Goal: Transaction & Acquisition: Purchase product/service

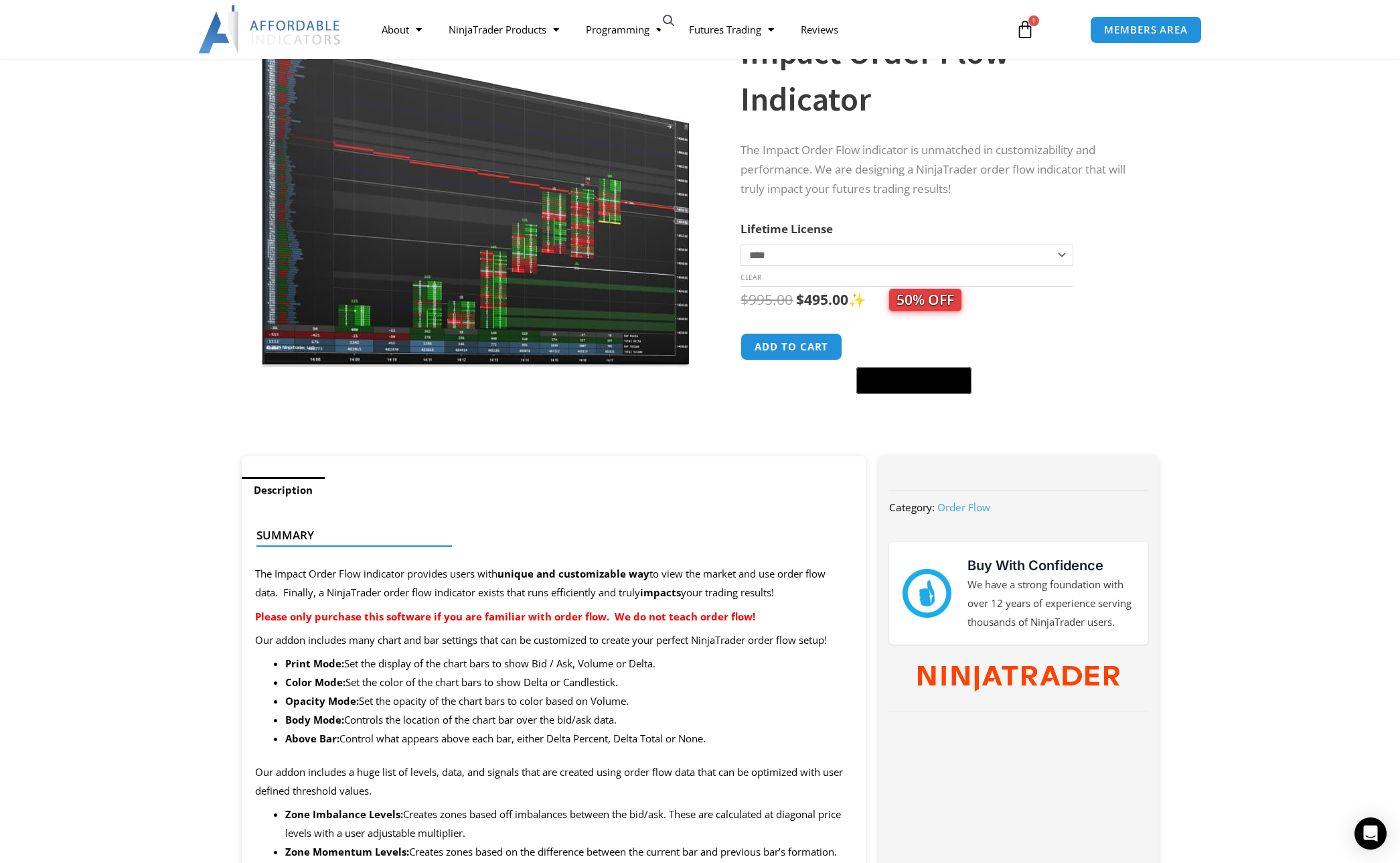
scroll to position [37, 0]
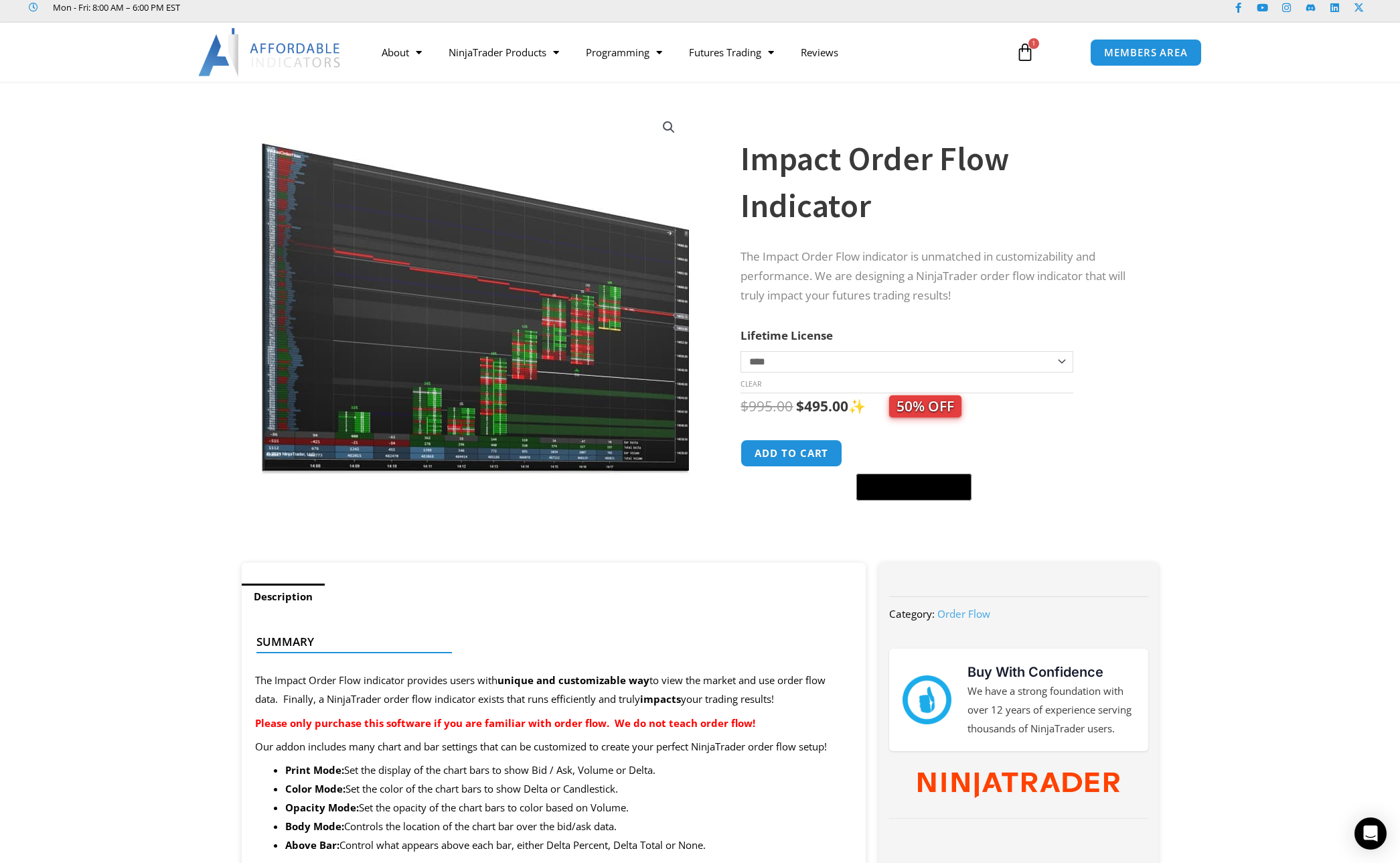
click at [1032, 53] on icon at bounding box center [1025, 52] width 19 height 19
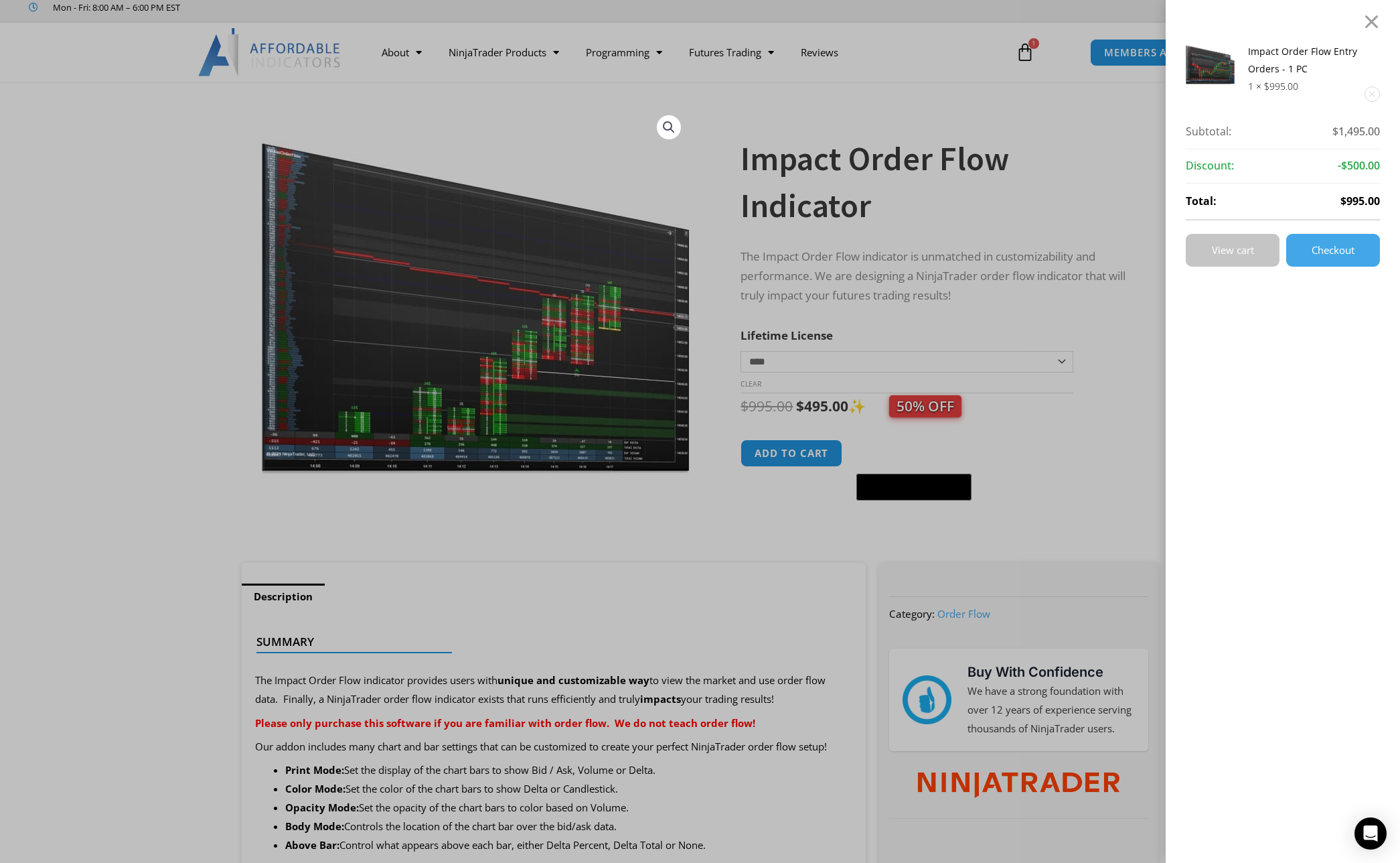
click at [1251, 258] on link "View cart" at bounding box center [1232, 250] width 93 height 32
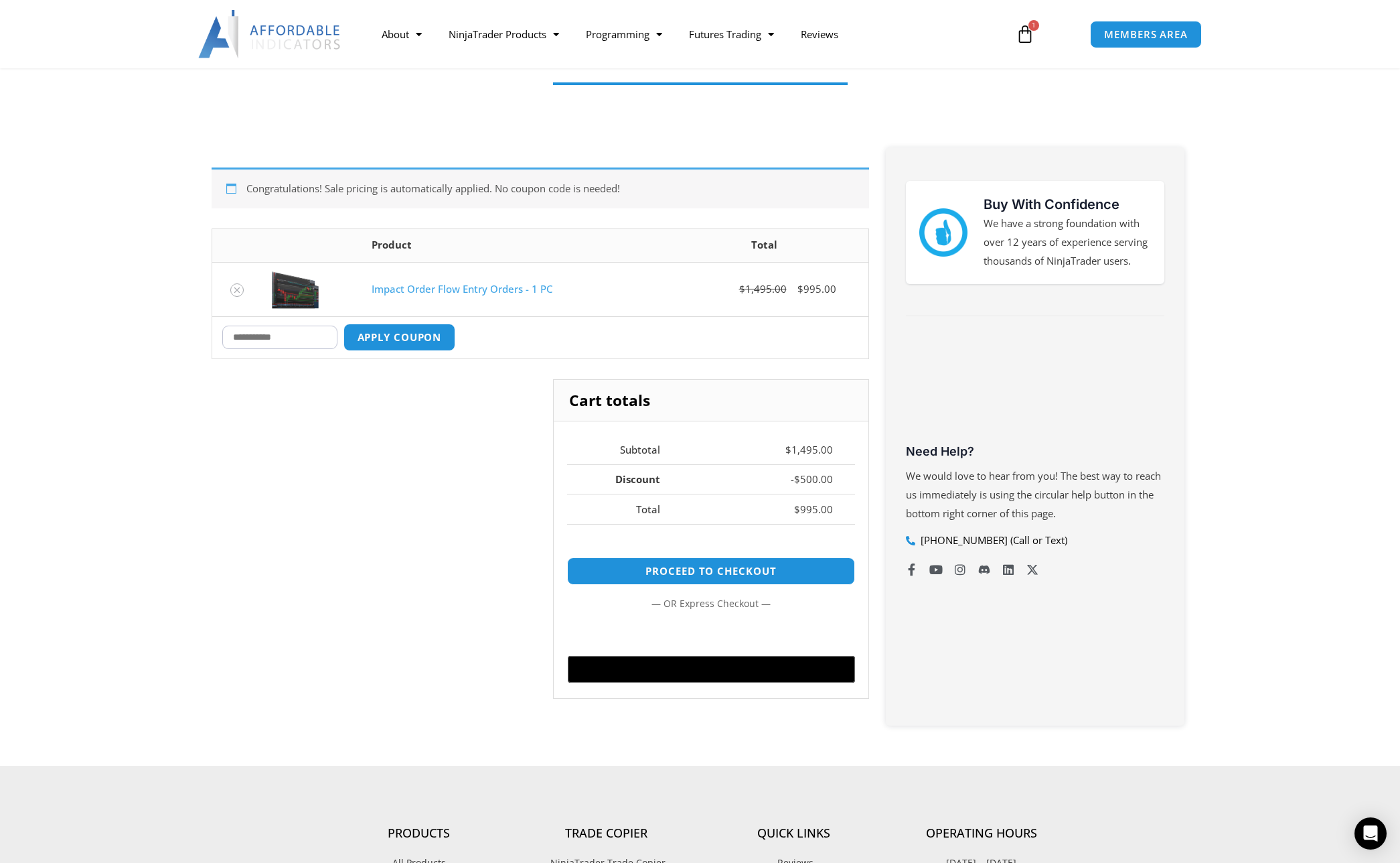
scroll to position [166, 0]
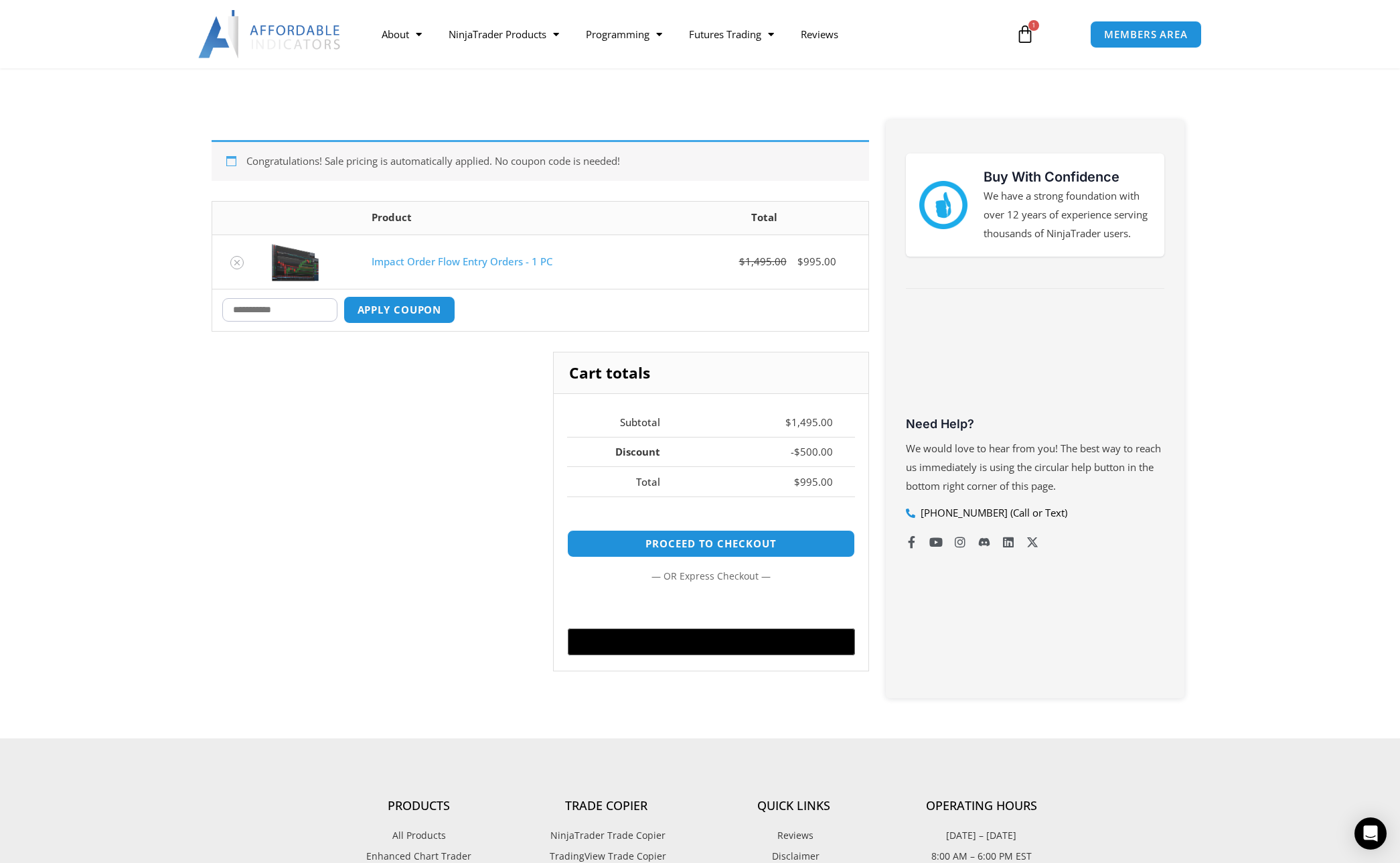
click at [319, 306] on input "Coupon:" at bounding box center [279, 310] width 115 height 24
type input "****"
click at [397, 309] on button "Apply coupon" at bounding box center [399, 310] width 118 height 29
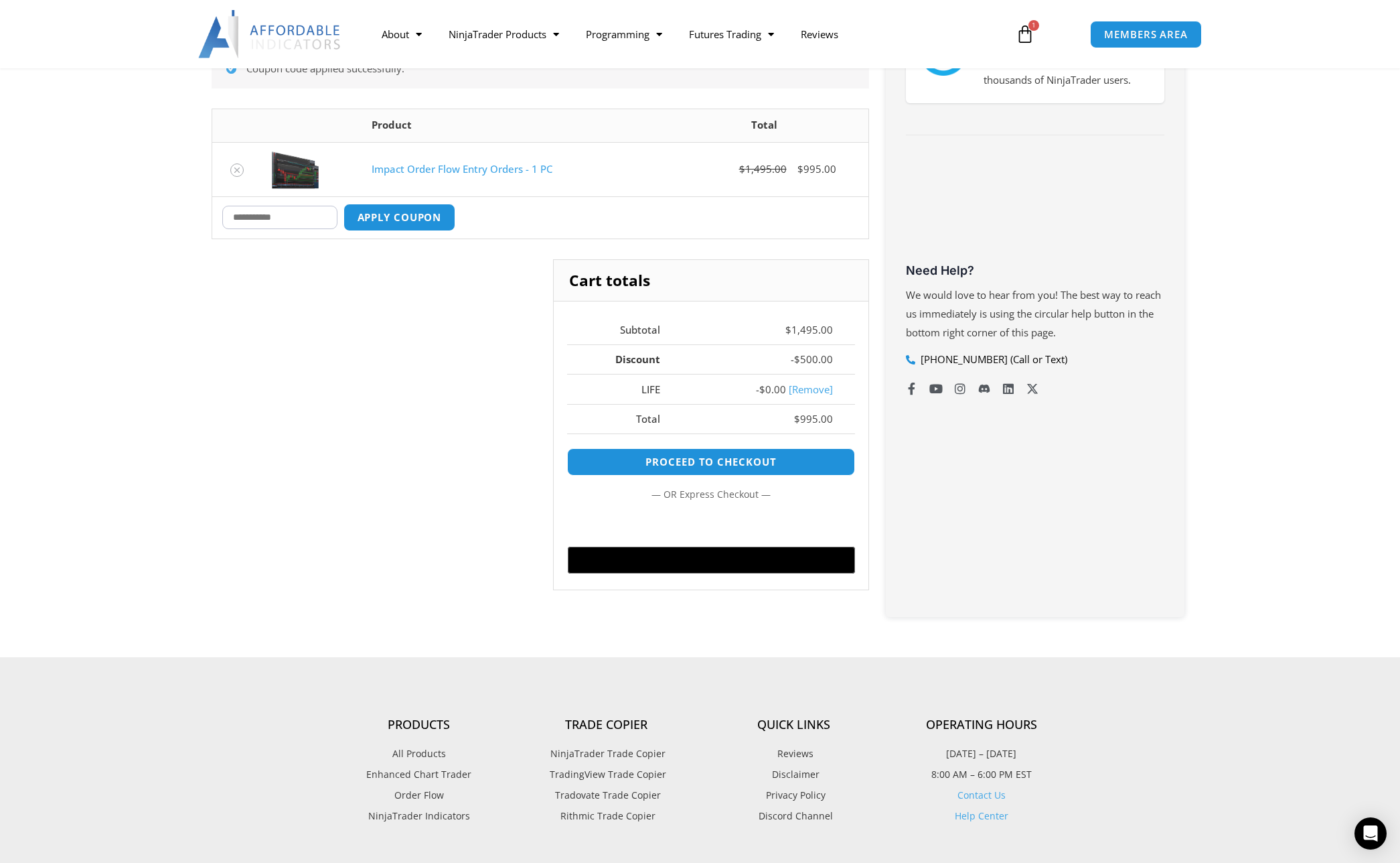
scroll to position [311, 0]
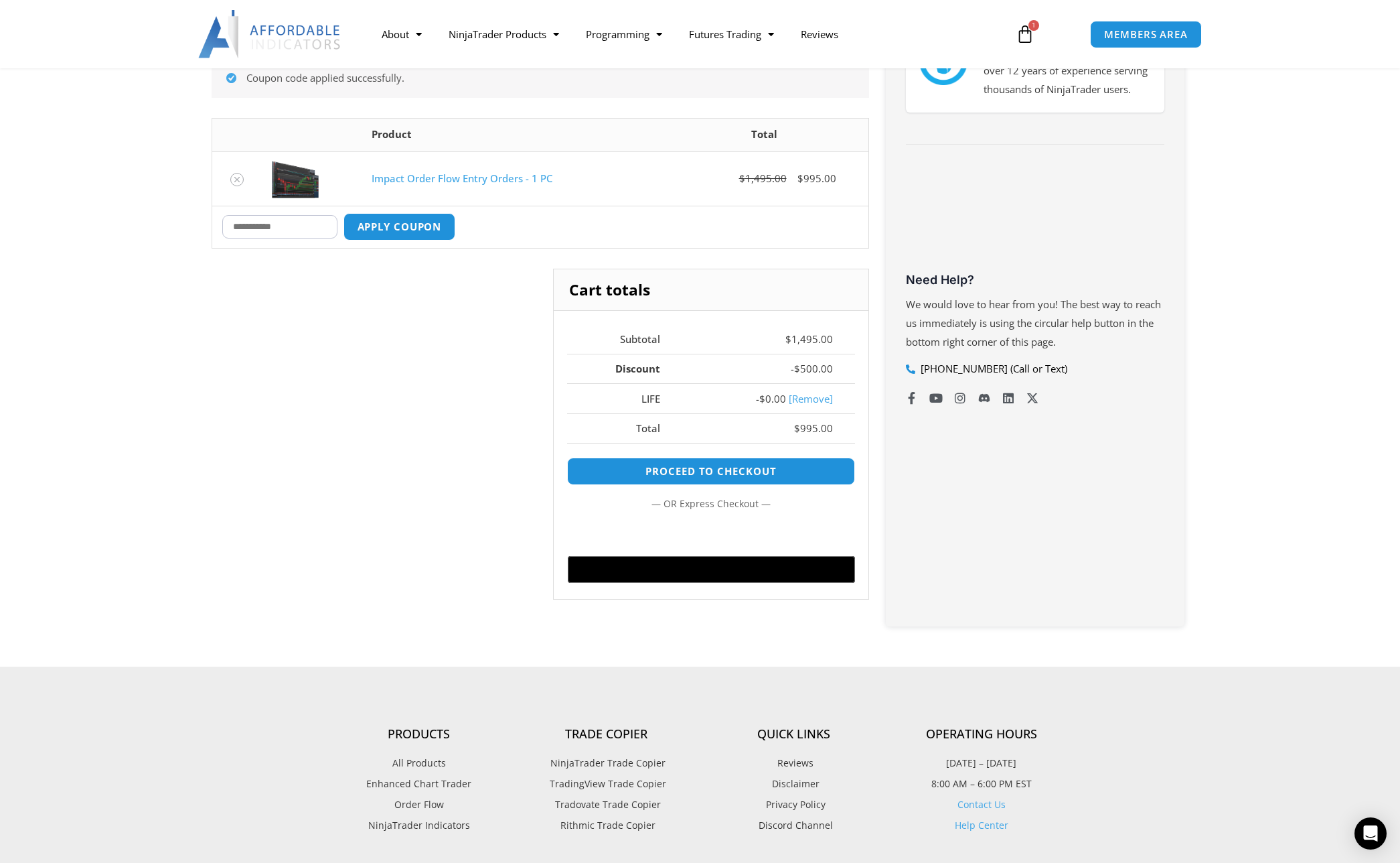
click at [392, 176] on link "Impact Order Flow Entry Orders - 1 PC" at bounding box center [462, 178] width 181 height 14
